Goal: Information Seeking & Learning: Find contact information

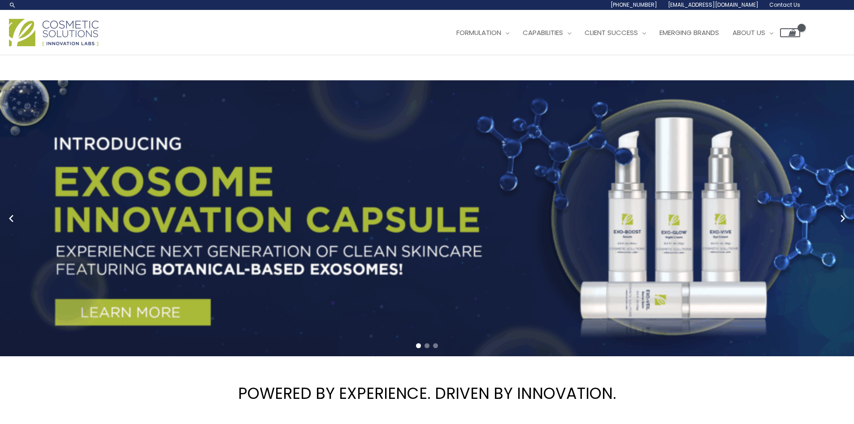
click at [0, 0] on span "Contact Us" at bounding box center [0, 0] width 0 height 0
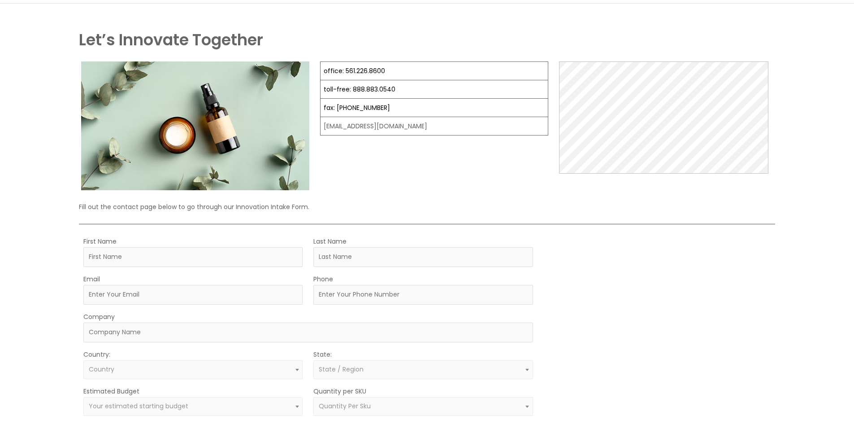
scroll to position [224, 0]
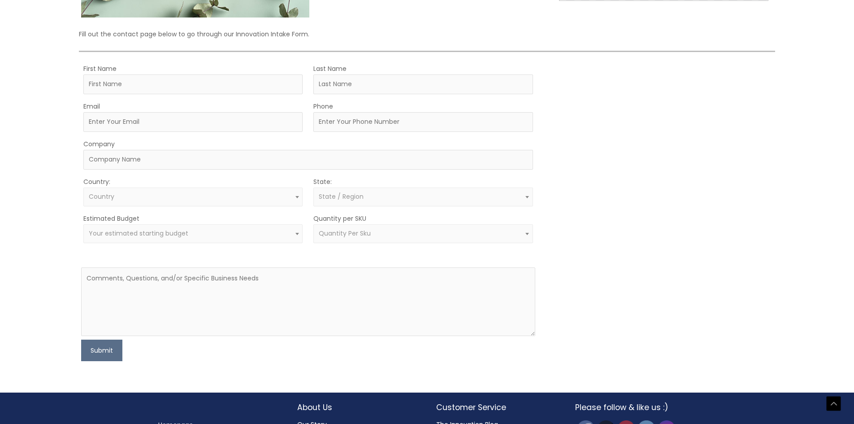
drag, startPoint x: 392, startPoint y: 107, endPoint x: 344, endPoint y: 102, distance: 47.7
copy link "561.226.8600"
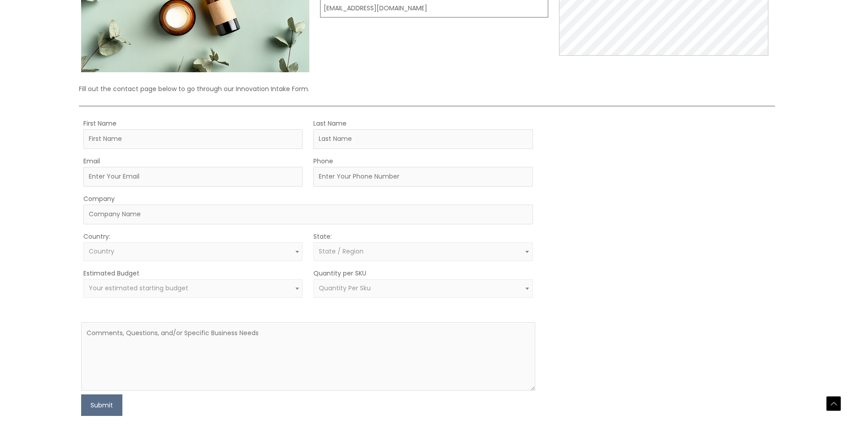
scroll to position [179, 0]
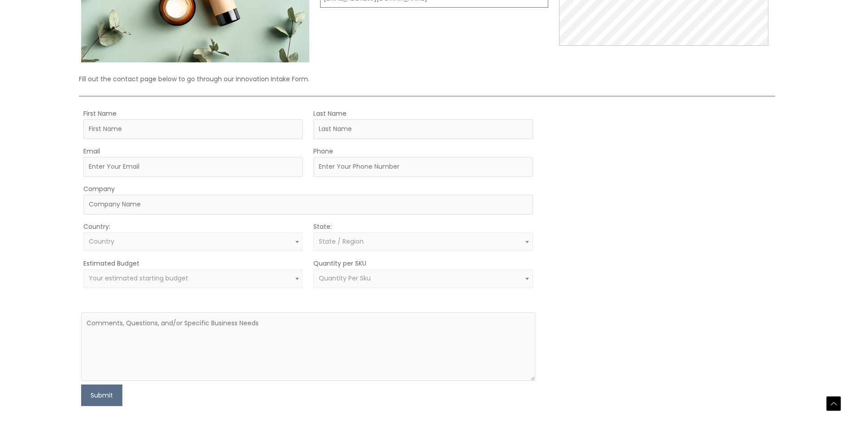
drag, startPoint x: 397, startPoint y: 152, endPoint x: 346, endPoint y: 147, distance: 51.3
copy link "561.226.8600"
